Goal: Entertainment & Leisure: Consume media (video, audio)

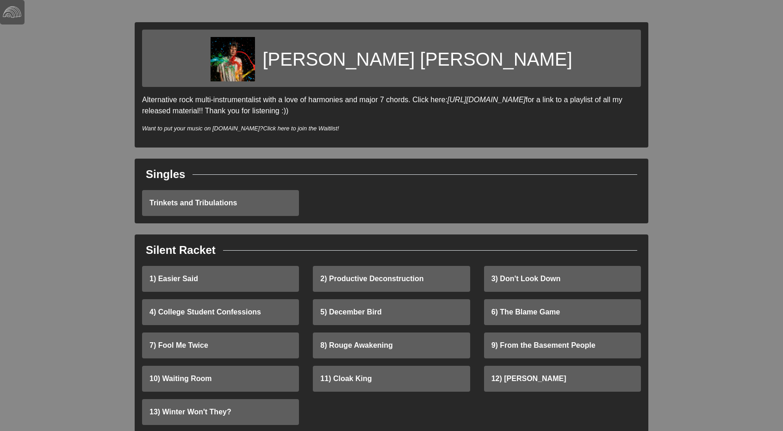
scroll to position [245, 0]
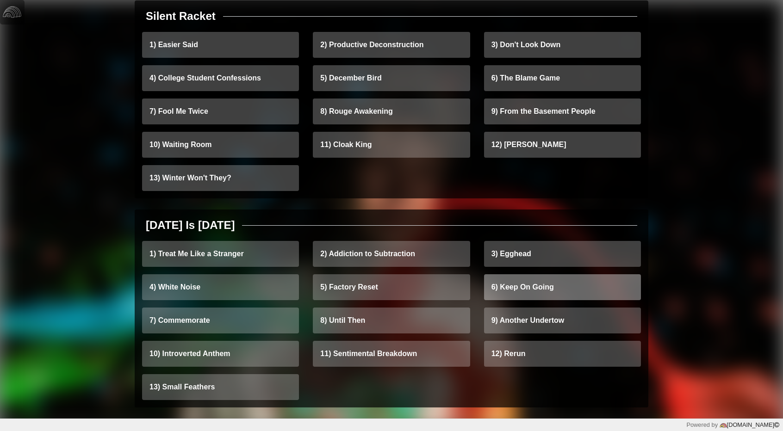
click at [564, 293] on link "6) Keep On Going" at bounding box center [562, 287] width 157 height 26
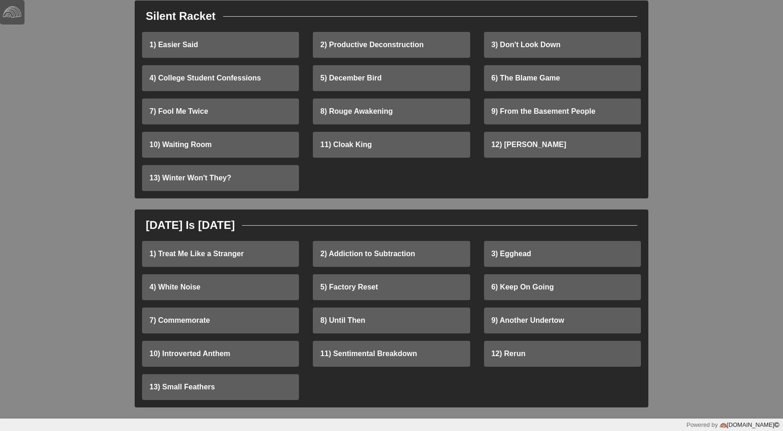
scroll to position [236, 0]
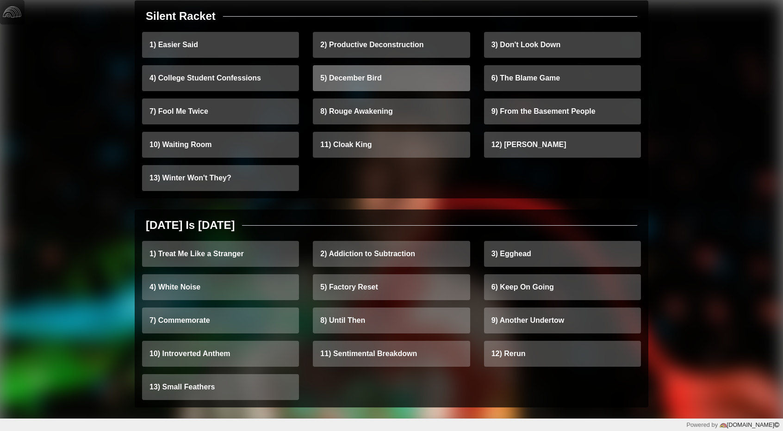
click at [394, 91] on link "5) December Bird" at bounding box center [391, 78] width 157 height 26
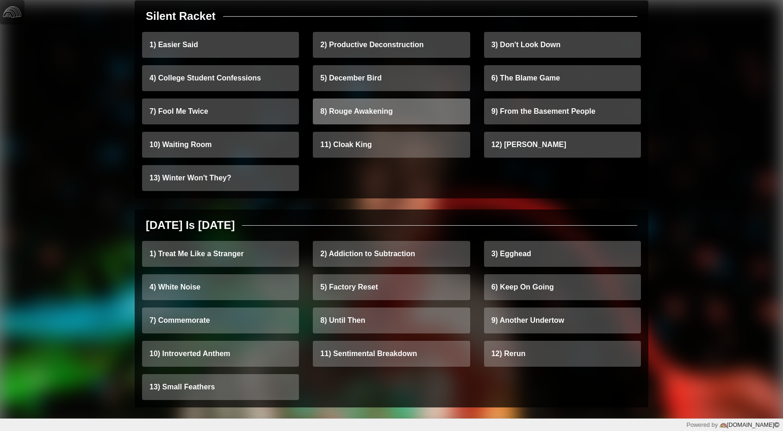
click at [365, 115] on link "8) Rouge Awakening" at bounding box center [391, 112] width 157 height 26
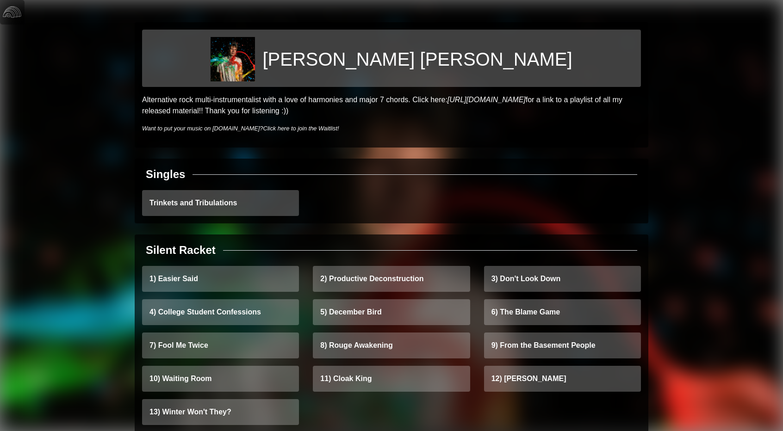
scroll to position [245, 0]
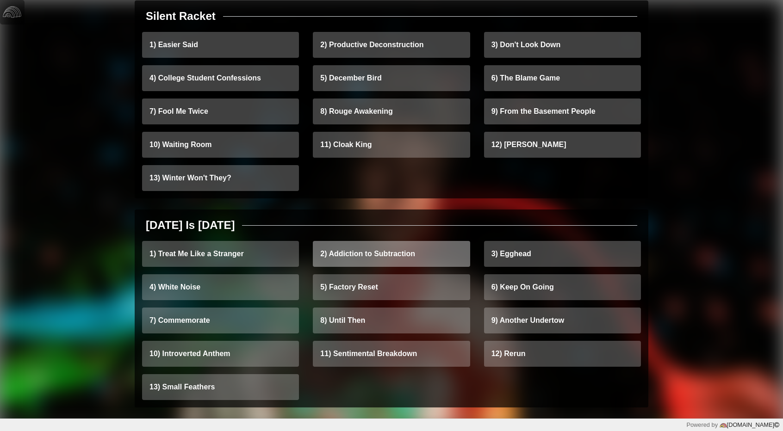
click at [386, 264] on link "2) Addiction to Subtraction" at bounding box center [391, 254] width 157 height 26
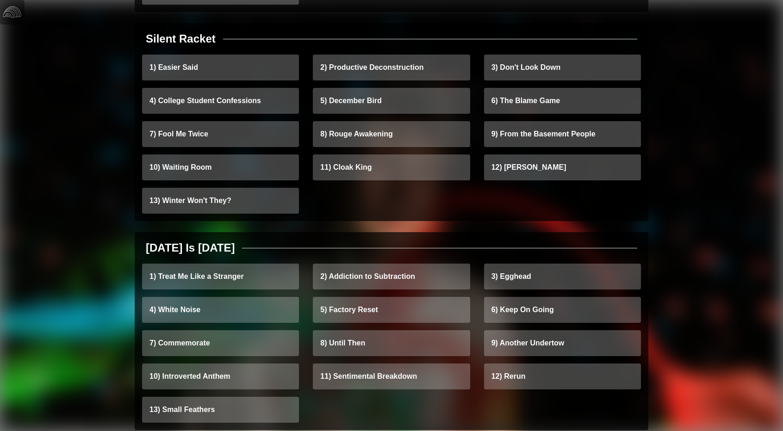
scroll to position [245, 0]
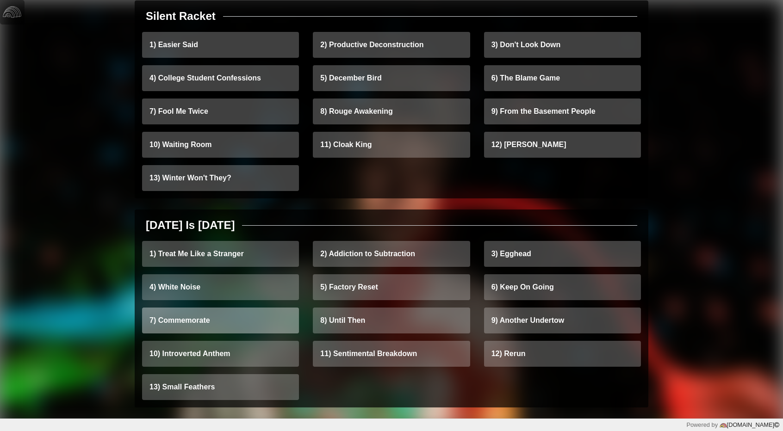
click at [259, 317] on link "7) Commemorate" at bounding box center [220, 321] width 157 height 26
